Goal: Task Accomplishment & Management: Complete application form

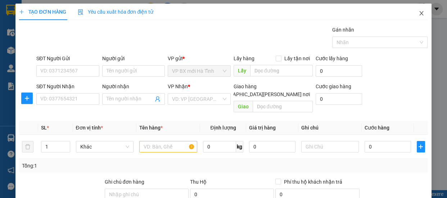
click at [418, 14] on icon "close" at bounding box center [421, 13] width 6 height 6
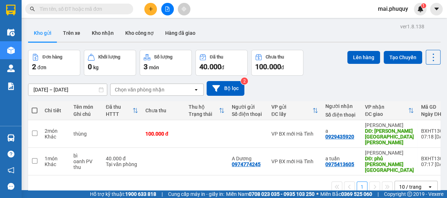
click at [34, 110] on span at bounding box center [35, 111] width 6 height 6
click at [35, 107] on input "checkbox" at bounding box center [35, 107] width 0 height 0
checkbox input "true"
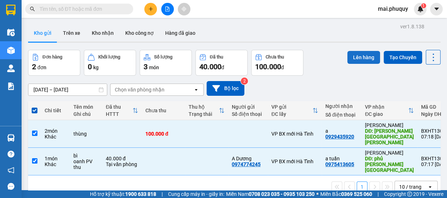
click at [349, 56] on button "Lên hàng" at bounding box center [363, 57] width 33 height 13
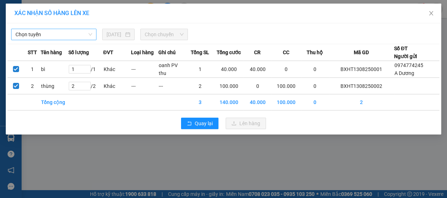
click at [51, 32] on span "Chọn tuyến" at bounding box center [53, 34] width 77 height 11
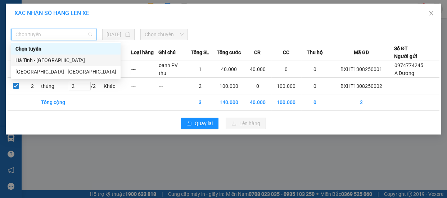
click at [35, 58] on div "Hà Tĩnh - [GEOGRAPHIC_DATA]" at bounding box center [65, 60] width 101 height 8
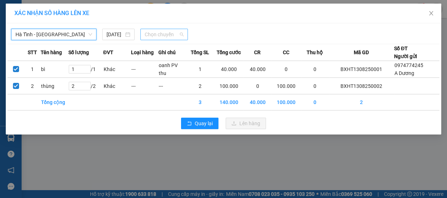
click at [174, 38] on span "Chọn chuyến" at bounding box center [164, 34] width 39 height 11
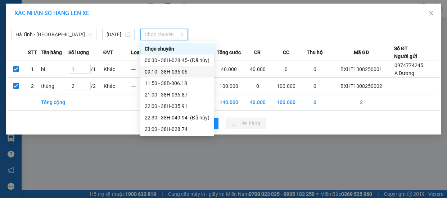
click at [169, 71] on div "09:10 - 38H-036.06" at bounding box center [177, 72] width 65 height 8
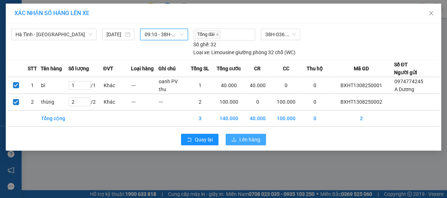
click at [237, 139] on button "Lên hàng" at bounding box center [245, 140] width 40 height 12
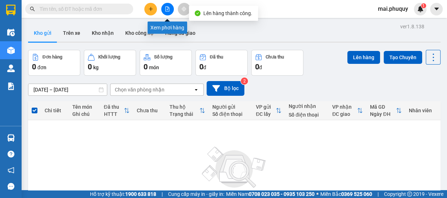
click at [165, 7] on icon "file-add" at bounding box center [167, 8] width 5 height 5
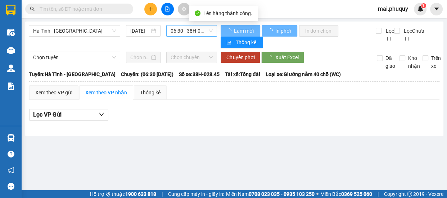
click at [200, 26] on span "06:30 - 38H-028.45 - (Đã hủy)" at bounding box center [191, 31] width 42 height 11
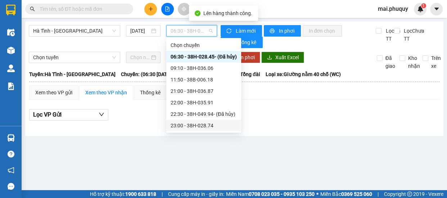
scroll to position [11, 0]
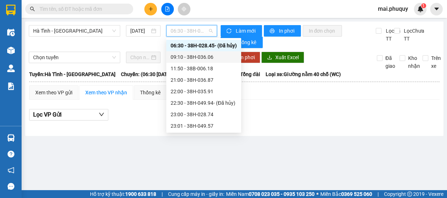
click at [202, 58] on div "09:10 - 38H-036.06" at bounding box center [203, 57] width 66 height 8
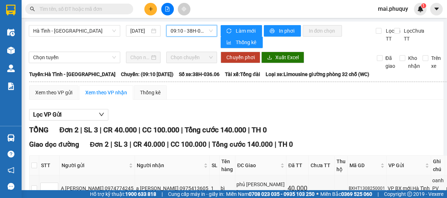
click at [148, 5] on button at bounding box center [150, 9] width 13 height 13
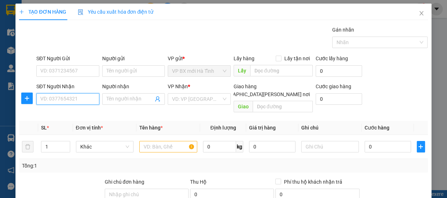
click at [50, 96] on input "SĐT Người Nhận" at bounding box center [67, 99] width 63 height 12
type input "0979779877"
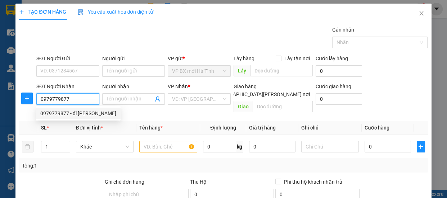
click at [64, 115] on div "0979779877 - đl [PERSON_NAME]" at bounding box center [78, 114] width 76 height 8
type input "đl hoàng lợi"
type input "ql1a thôn 1 diễn kỳ diễn châu nghệ an"
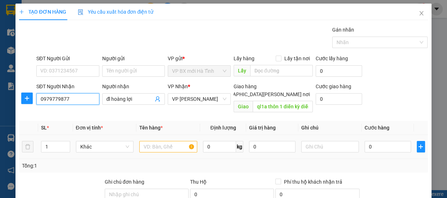
type input "0979779877"
click at [142, 141] on input "text" at bounding box center [168, 147] width 58 height 12
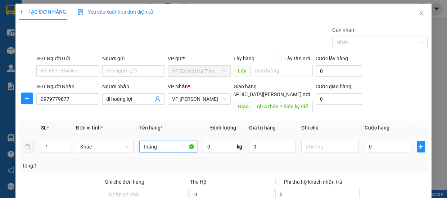
type input "thùng"
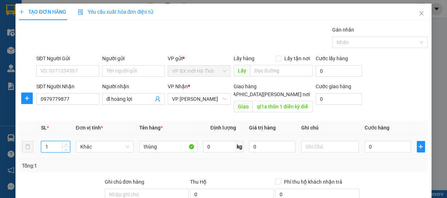
drag, startPoint x: 32, startPoint y: 138, endPoint x: 18, endPoint y: 138, distance: 14.7
click at [18, 138] on div "TẠO ĐƠN HÀNG Yêu cầu xuất [PERSON_NAME] điện tử Transit Pickup Surcharge Ids Tr…" at bounding box center [222, 146] width 415 height 284
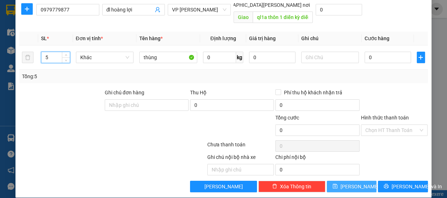
type input "5"
click at [337, 184] on icon "save" at bounding box center [334, 186] width 5 height 5
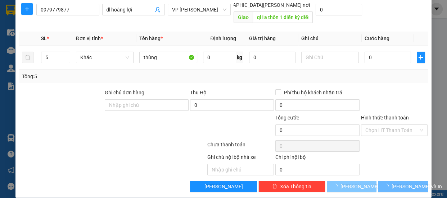
type input "1"
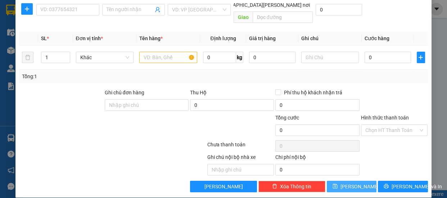
scroll to position [0, 0]
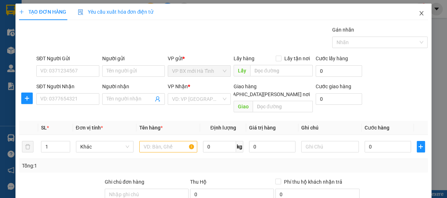
click at [419, 13] on icon "close" at bounding box center [421, 13] width 4 height 4
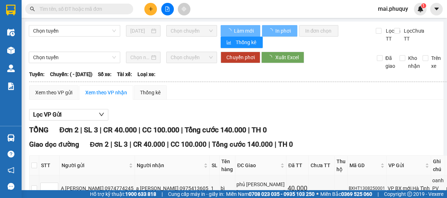
scroll to position [57, 0]
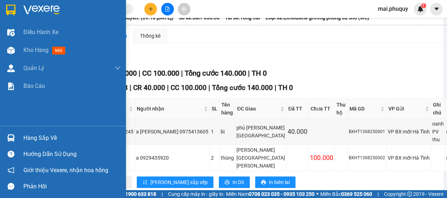
click at [10, 6] on img at bounding box center [10, 10] width 9 height 11
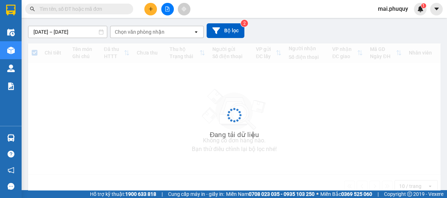
scroll to position [33, 0]
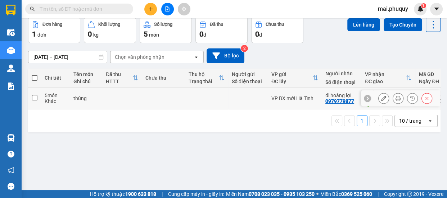
click at [28, 96] on td at bounding box center [34, 99] width 13 height 22
checkbox input "true"
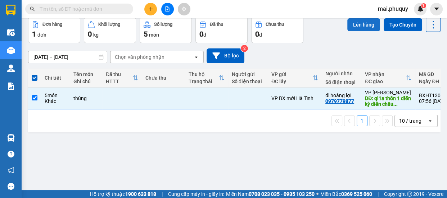
click at [352, 21] on button "Lên hàng" at bounding box center [363, 24] width 33 height 13
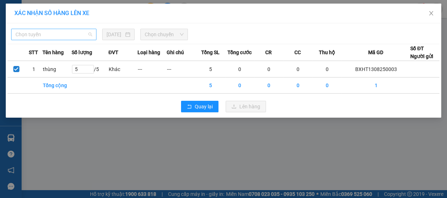
click at [67, 32] on span "Chọn tuyến" at bounding box center [53, 34] width 77 height 11
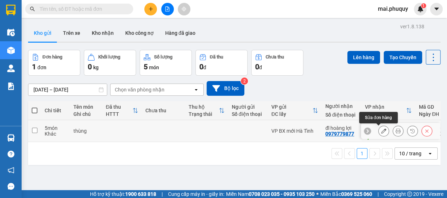
click at [381, 131] on icon at bounding box center [383, 131] width 5 height 5
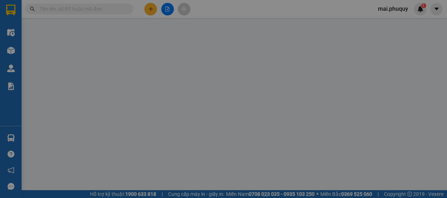
type input "0979779877"
type input "đl hoàng lợi"
type input "ql1a thôn 1 diễn kỳ diễn châu nghệ an"
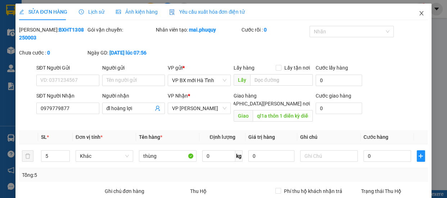
click at [419, 15] on icon "close" at bounding box center [421, 13] width 4 height 4
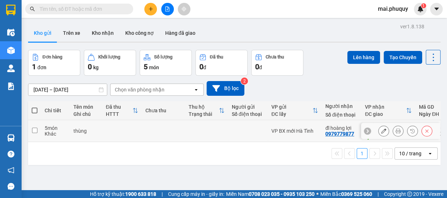
click at [31, 127] on td at bounding box center [34, 131] width 13 height 22
checkbox input "true"
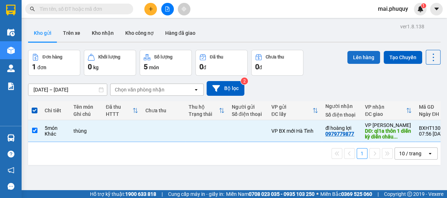
click at [350, 56] on button "Lên hàng" at bounding box center [363, 57] width 33 height 13
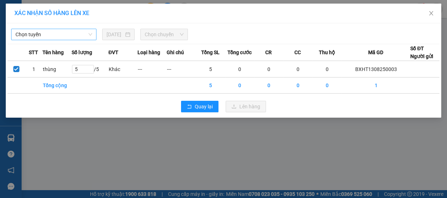
click at [42, 32] on span "Chọn tuyến" at bounding box center [53, 34] width 77 height 11
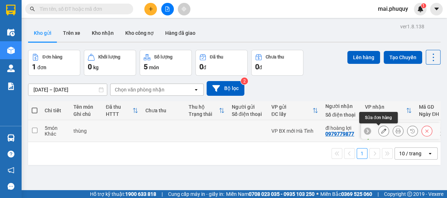
click at [381, 132] on icon at bounding box center [383, 131] width 5 height 5
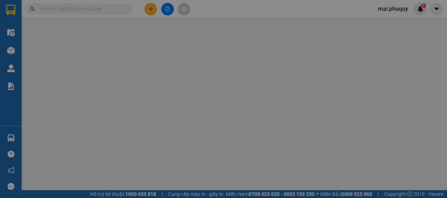
type input "0979779877"
type input "đl hoàng lợi"
type input "ql1a thôn 1 diễn kỳ diễn châu nghệ an"
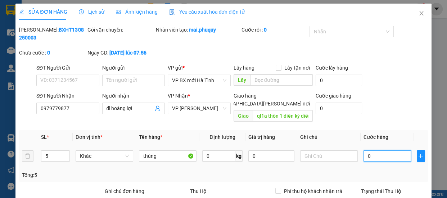
click at [369, 151] on input "0" at bounding box center [386, 157] width 47 height 12
type input "1"
type input "12"
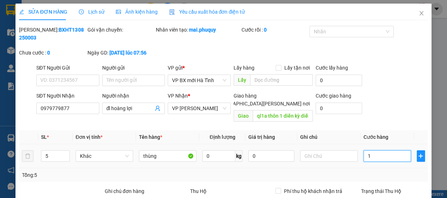
type input "12"
type input "125"
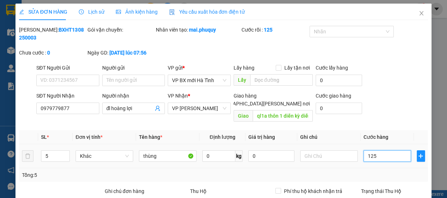
type input "1.250"
type input "12.500"
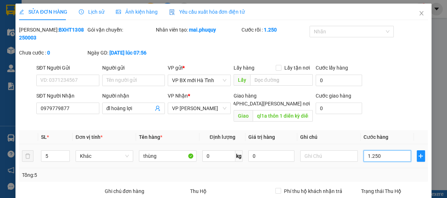
type input "12.500"
type input "125.000"
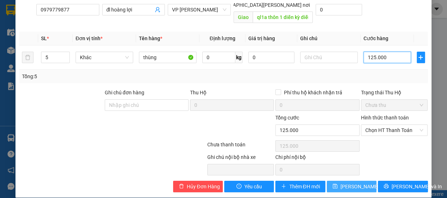
type input "125.000"
click at [342, 183] on span "[PERSON_NAME] đổi" at bounding box center [363, 187] width 46 height 8
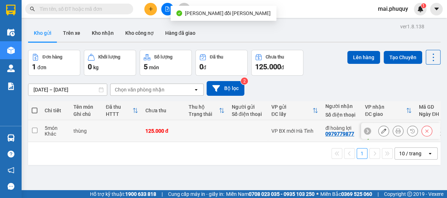
click at [35, 127] on td at bounding box center [34, 131] width 13 height 22
checkbox input "true"
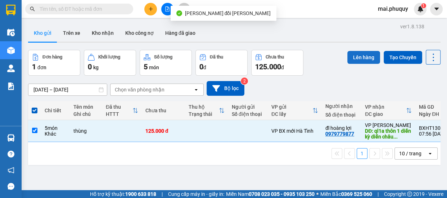
click at [349, 52] on button "Lên hàng" at bounding box center [363, 57] width 33 height 13
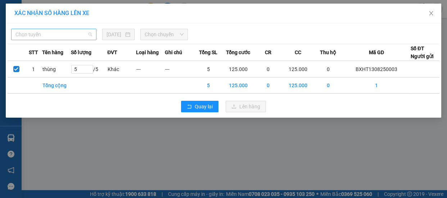
click at [43, 34] on span "Chọn tuyến" at bounding box center [53, 34] width 77 height 11
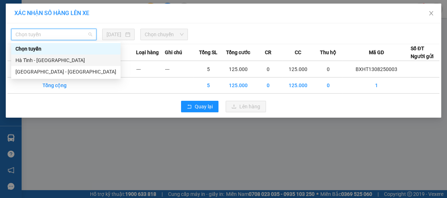
drag, startPoint x: 33, startPoint y: 61, endPoint x: 90, endPoint y: 55, distance: 57.1
click at [34, 61] on div "Hà Tĩnh - [GEOGRAPHIC_DATA]" at bounding box center [65, 60] width 101 height 8
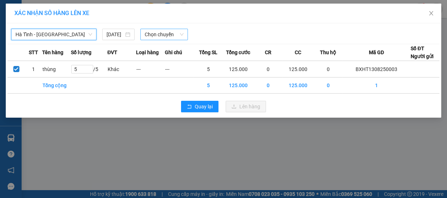
click at [155, 35] on span "Chọn chuyến" at bounding box center [164, 34] width 39 height 11
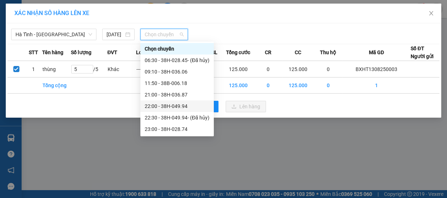
scroll to position [11, 0]
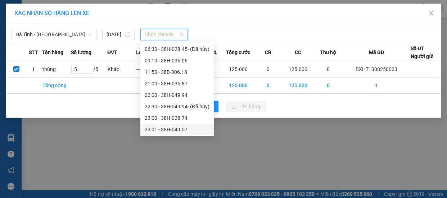
click at [174, 128] on div "23:01 - 38H-049.57" at bounding box center [177, 130] width 65 height 8
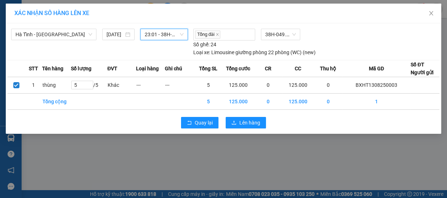
click at [161, 36] on span "23:01 - 38H-049.57" at bounding box center [164, 34] width 39 height 11
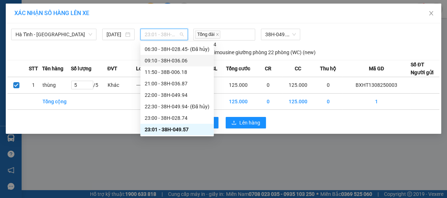
click at [160, 60] on div "09:10 - 38H-036.06" at bounding box center [177, 61] width 65 height 8
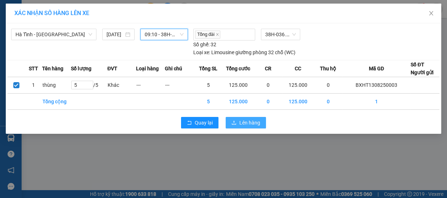
click at [240, 122] on span "Lên hàng" at bounding box center [249, 123] width 21 height 8
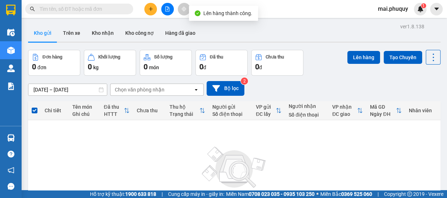
drag, startPoint x: 165, startPoint y: 9, endPoint x: 166, endPoint y: 20, distance: 11.2
click at [165, 9] on icon "file-add" at bounding box center [167, 8] width 5 height 5
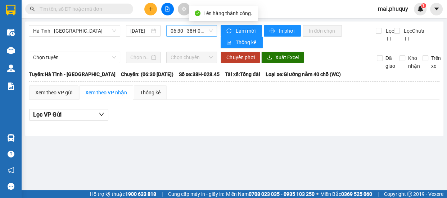
click at [206, 26] on span "06:30 - 38H-028.45 - (Đã hủy)" at bounding box center [191, 31] width 42 height 11
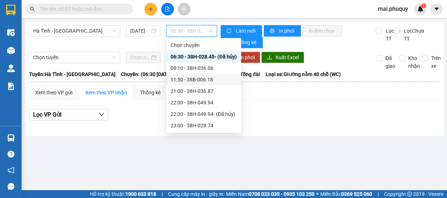
scroll to position [11, 0]
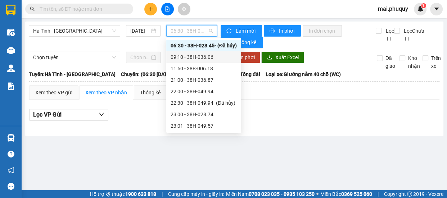
click at [198, 53] on div "09:10 - 38H-036.06" at bounding box center [203, 57] width 66 height 8
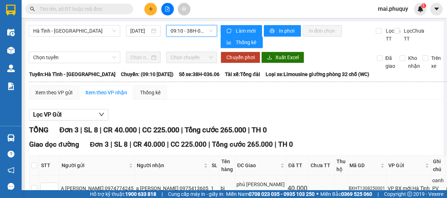
scroll to position [83, 0]
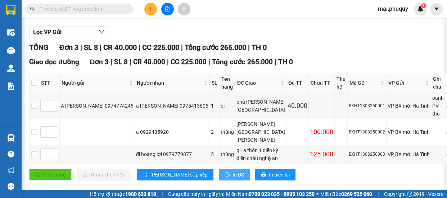
click at [219, 169] on button "In DS" at bounding box center [234, 175] width 31 height 12
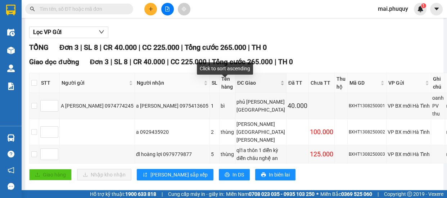
scroll to position [0, 0]
